Goal: Check status: Check status

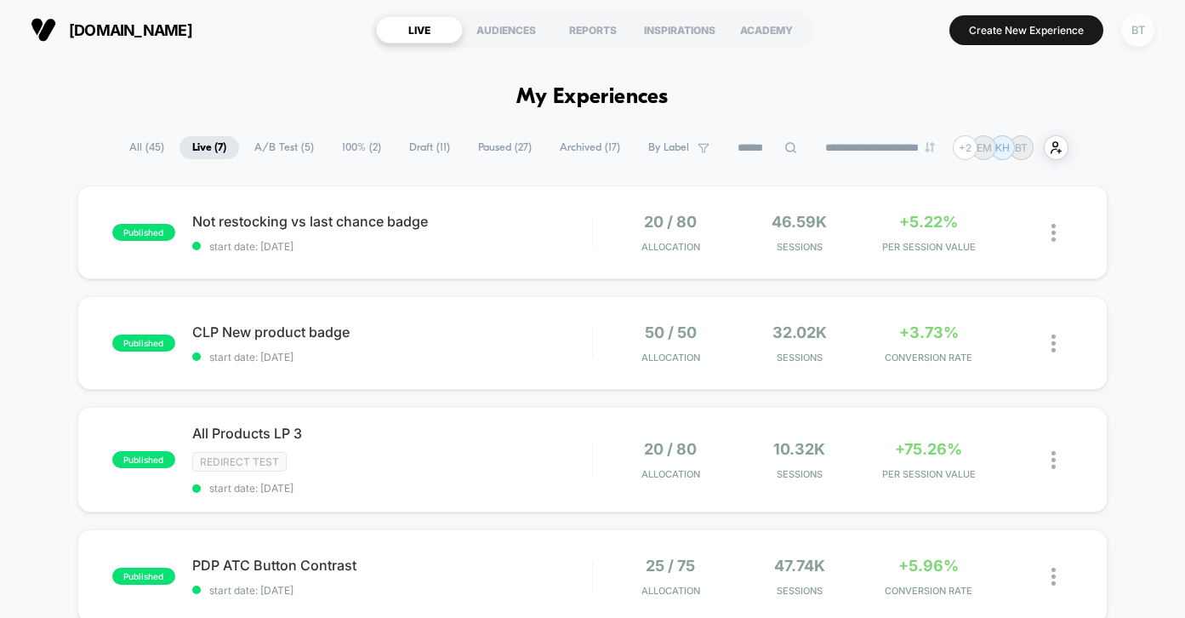
click at [1140, 20] on div "BT" at bounding box center [1138, 30] width 33 height 33
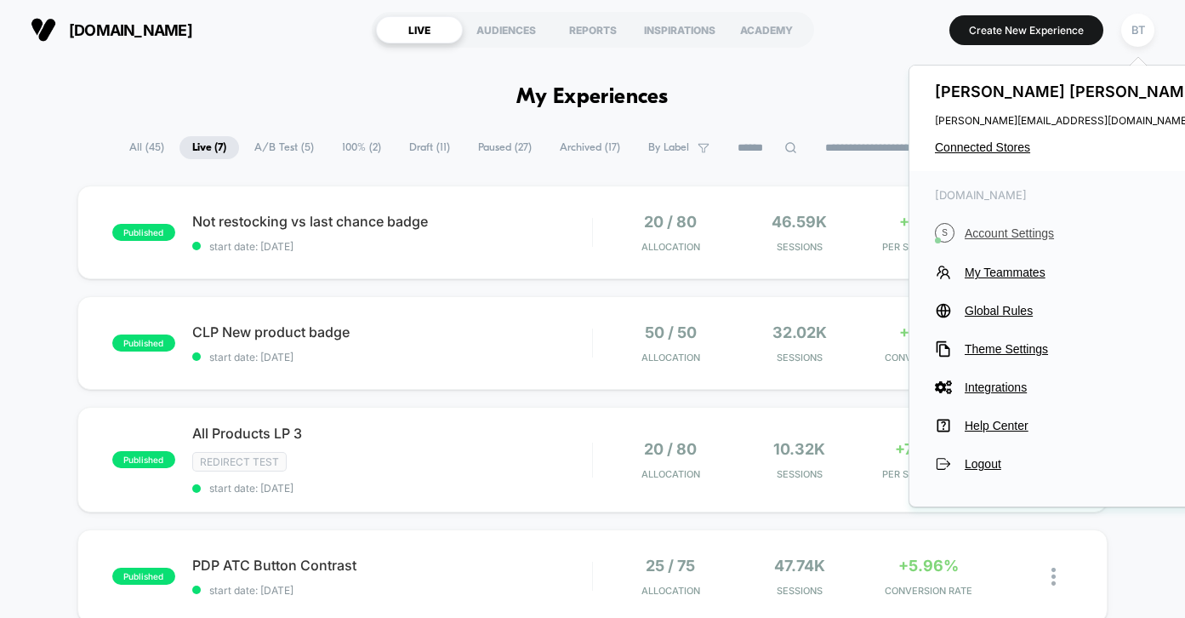
click at [1019, 230] on span "Account Settings" at bounding box center [1084, 233] width 239 height 14
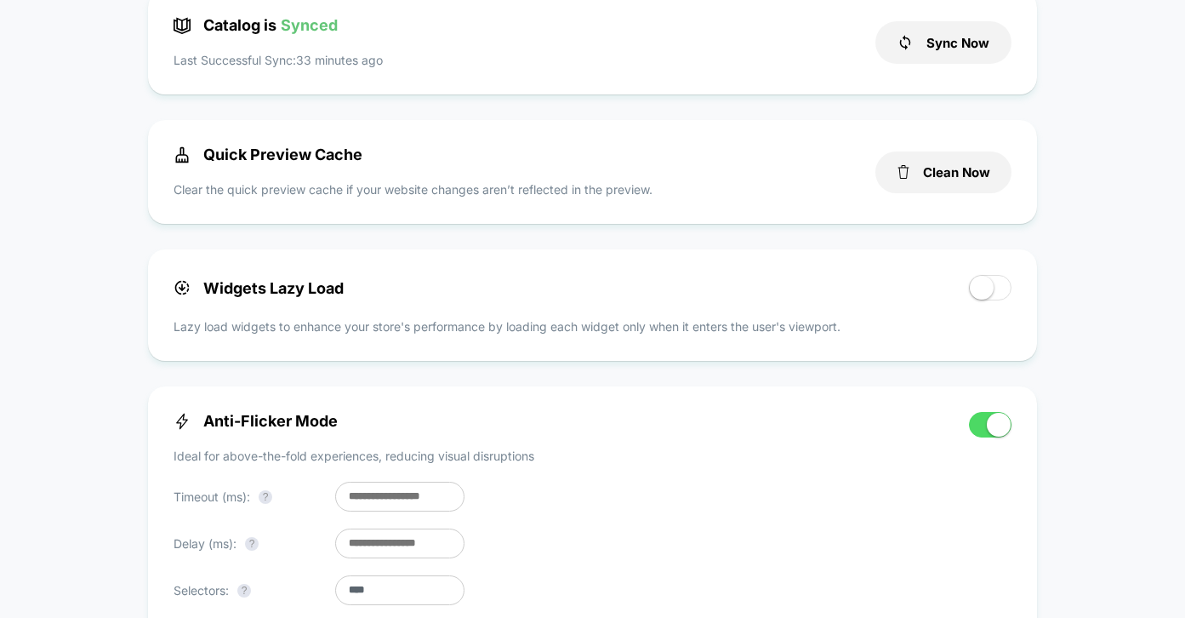
scroll to position [627, 0]
click at [998, 435] on span at bounding box center [999, 425] width 24 height 24
click at [998, 422] on span at bounding box center [999, 425] width 24 height 24
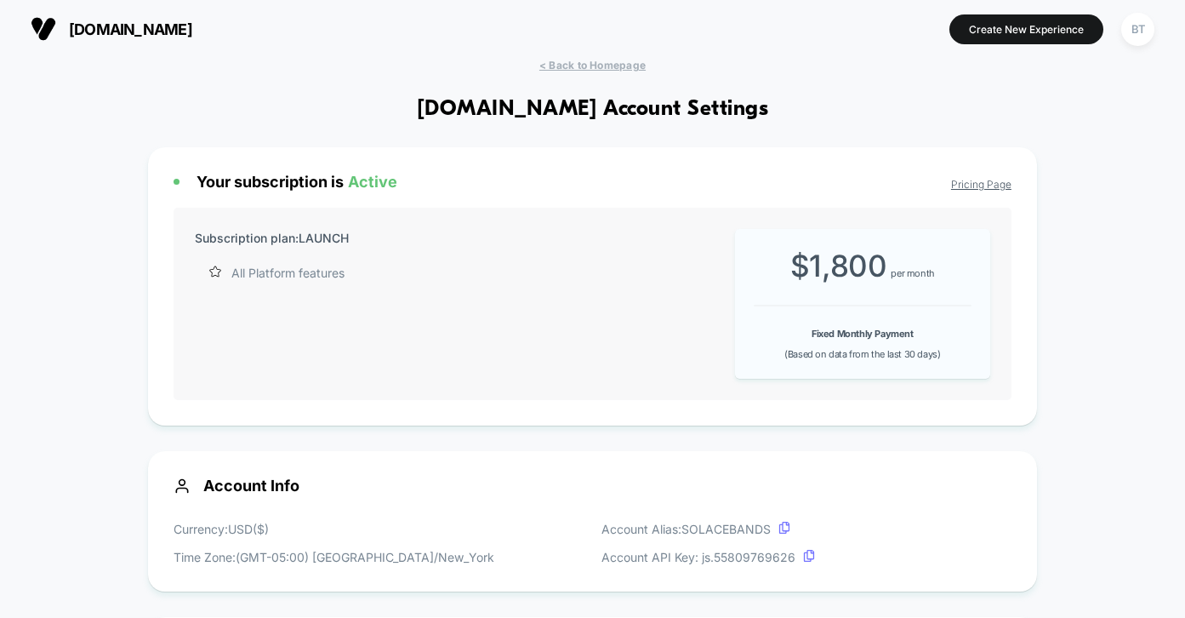
scroll to position [0, 0]
click at [603, 60] on span "< Back to Homepage" at bounding box center [593, 66] width 106 height 13
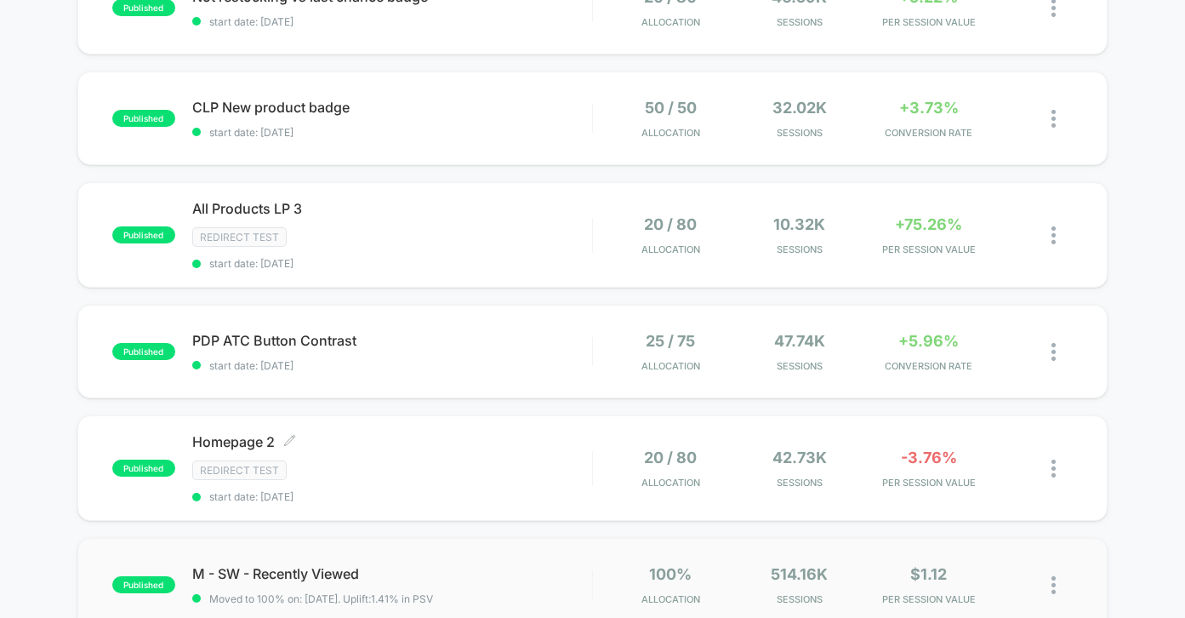
scroll to position [187, 0]
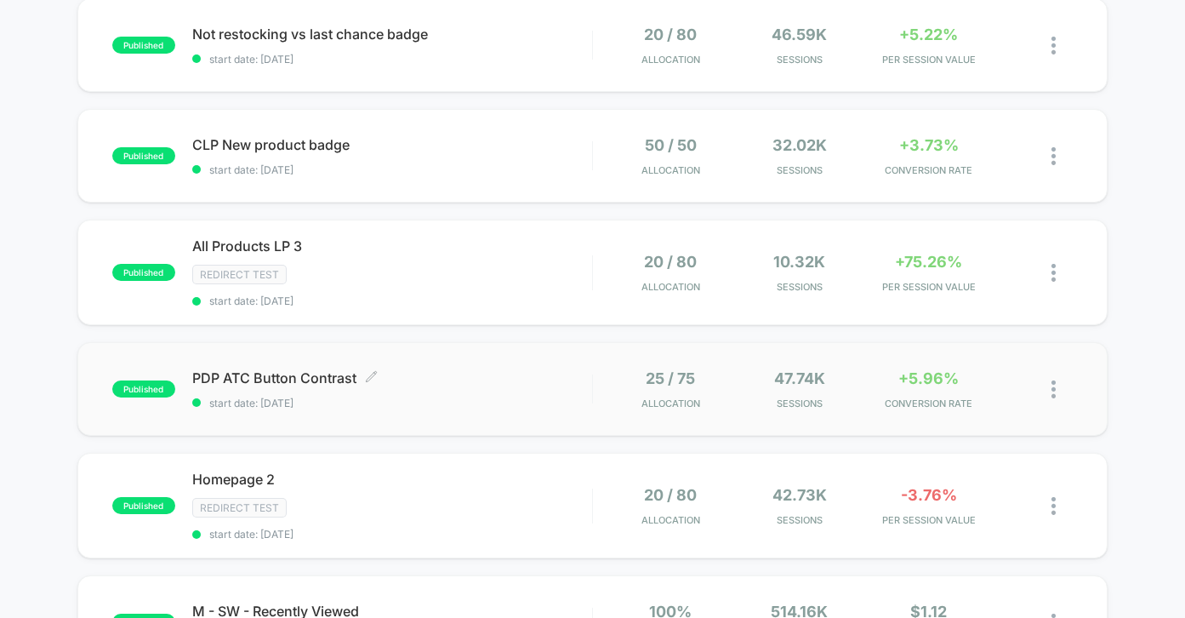
click at [463, 402] on span "start date: [DATE]" at bounding box center [392, 403] width 400 height 13
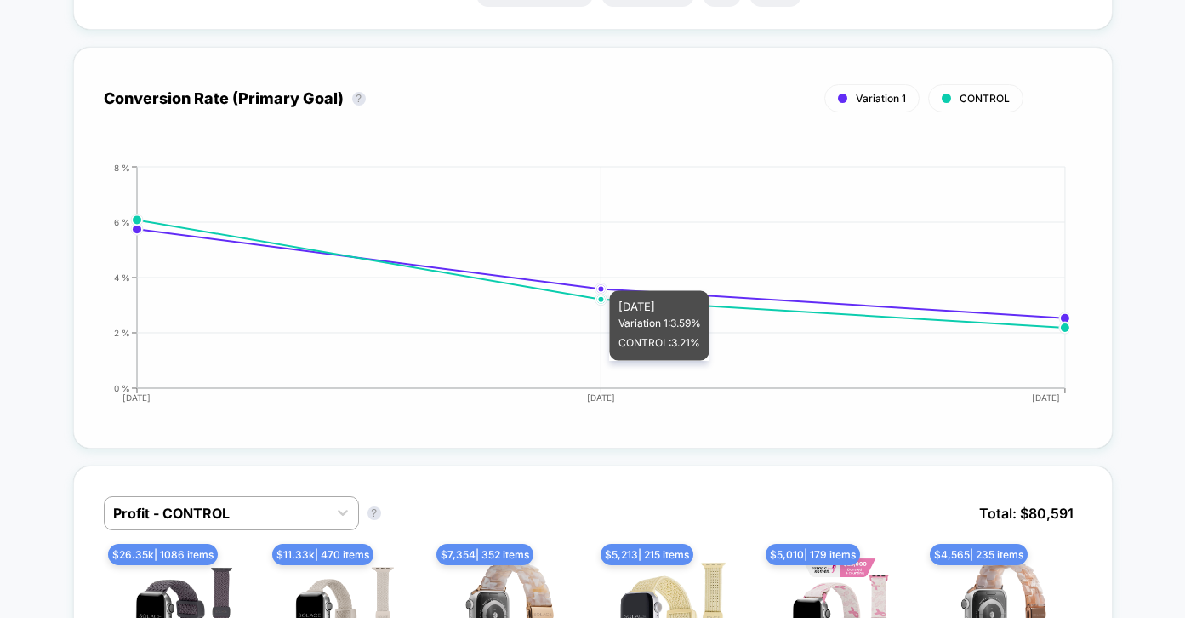
scroll to position [692, 0]
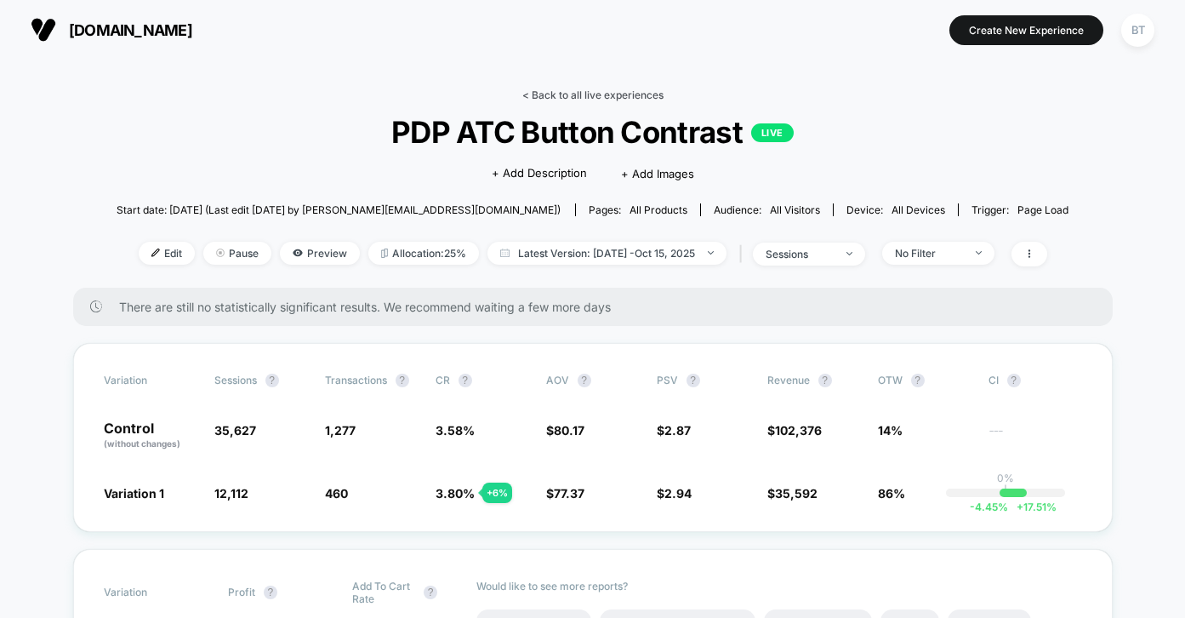
click at [637, 96] on link "< Back to all live experiences" at bounding box center [593, 95] width 141 height 13
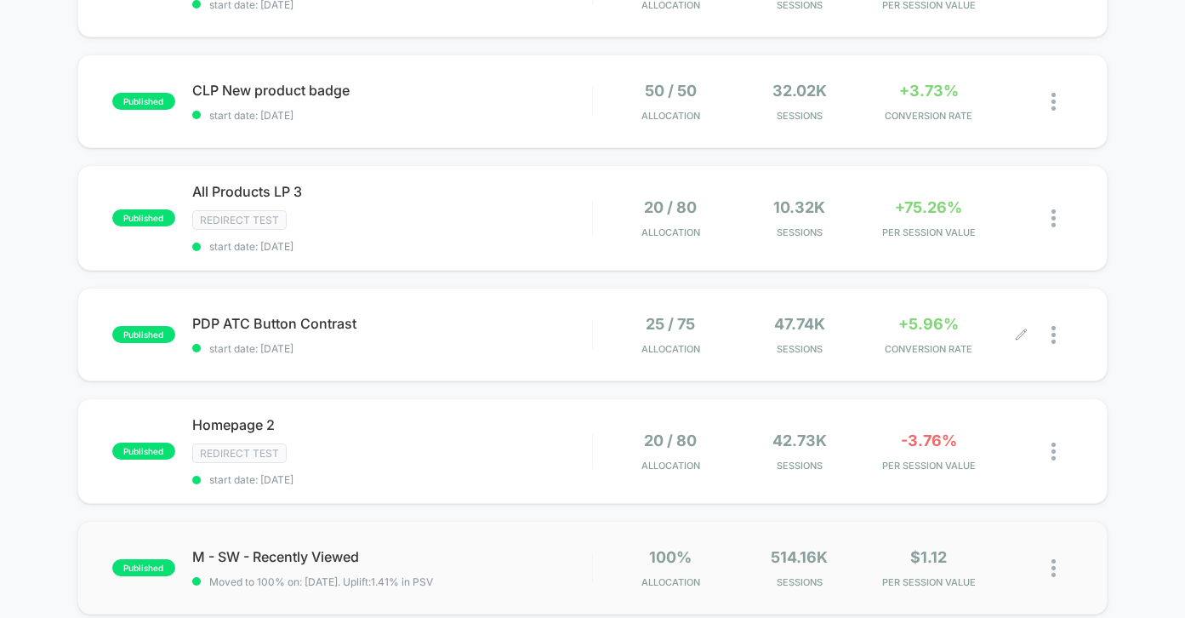
scroll to position [245, 0]
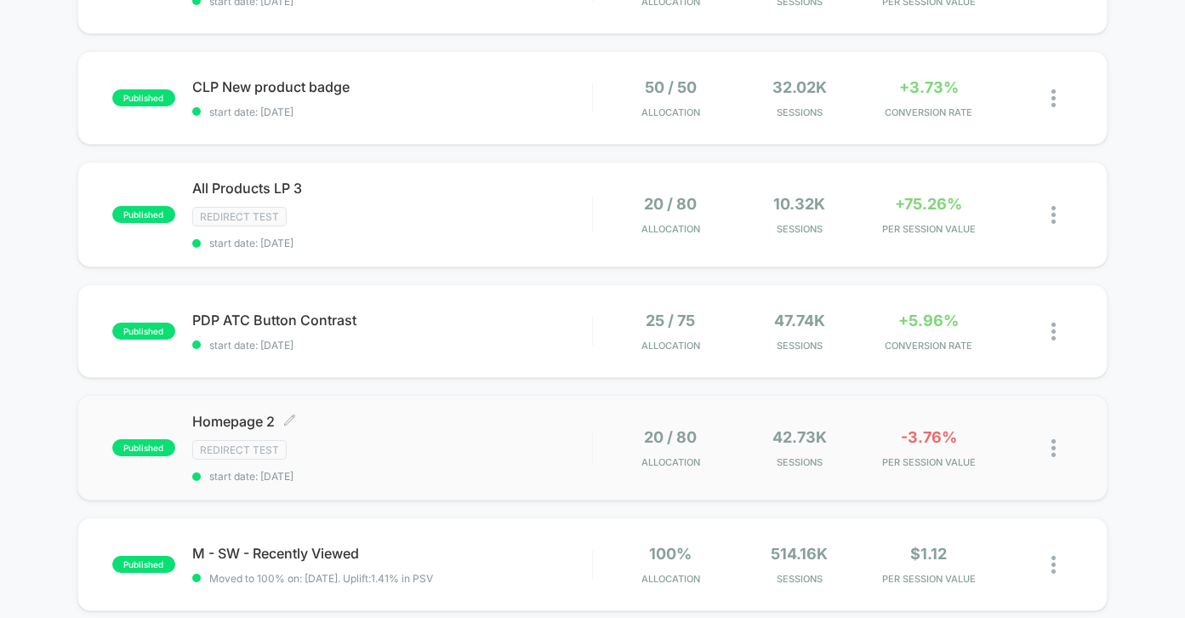
click at [550, 465] on div "Homepage 2 Click to edit experience details Click to edit experience details Re…" at bounding box center [392, 448] width 400 height 70
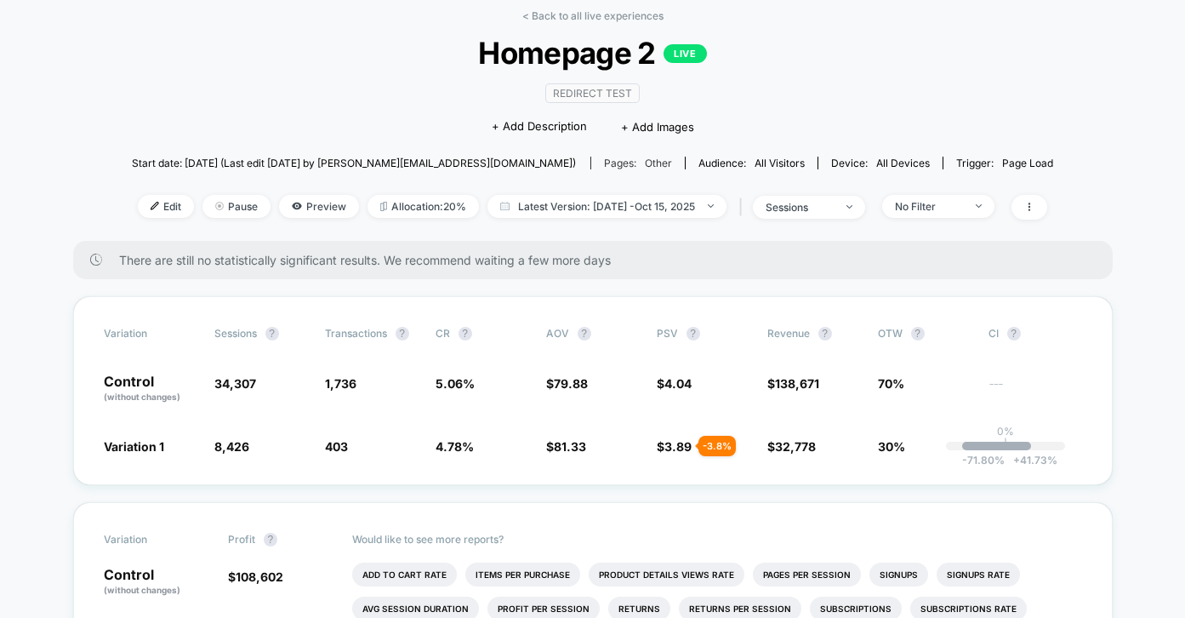
scroll to position [81, 0]
